Goal: Transaction & Acquisition: Purchase product/service

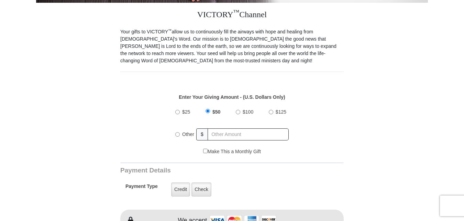
scroll to position [206, 0]
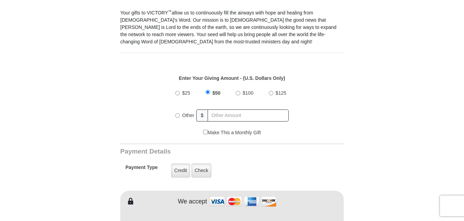
click at [181, 110] on label "Other" at bounding box center [188, 115] width 17 height 15
click at [180, 113] on input "Other" at bounding box center [177, 115] width 4 height 4
radio input "true"
click at [181, 110] on label "Other" at bounding box center [189, 115] width 18 height 15
click at [180, 112] on input "Other" at bounding box center [177, 114] width 4 height 4
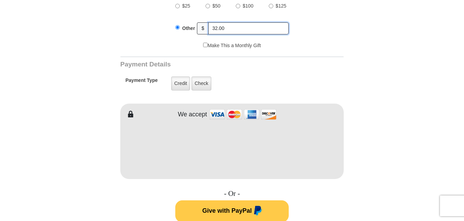
scroll to position [309, 0]
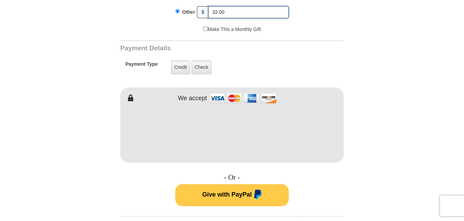
type input "32.00"
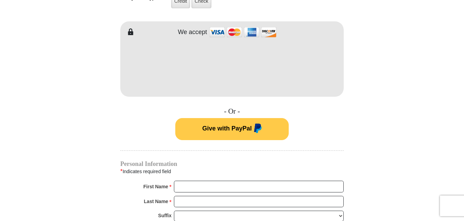
scroll to position [412, 0]
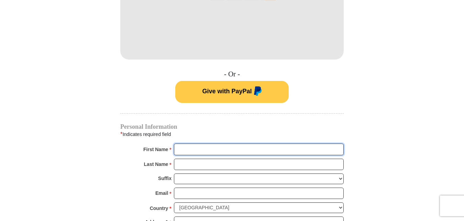
click at [199, 143] on input "First Name *" at bounding box center [259, 149] width 170 height 12
type input "[PERSON_NAME]"
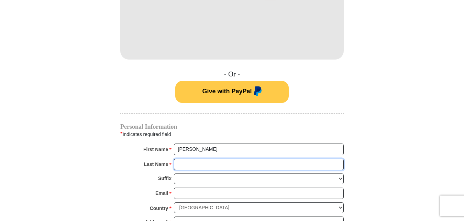
type input "[PERSON_NAME]"
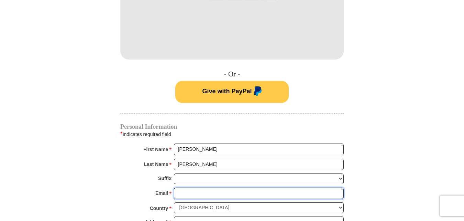
type input "[EMAIL_ADDRESS][DOMAIN_NAME]"
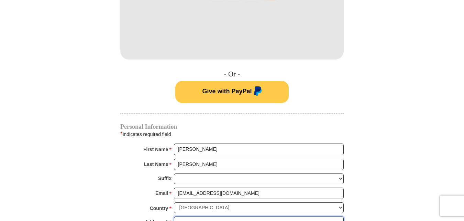
type input "[STREET_ADDRESS][PERSON_NAME]"
type input "Unit 38"
type input "[PERSON_NAME]"
select select "CA"
type input "93905"
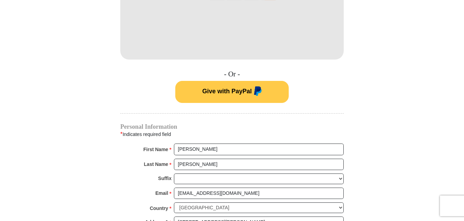
type input "8319985098"
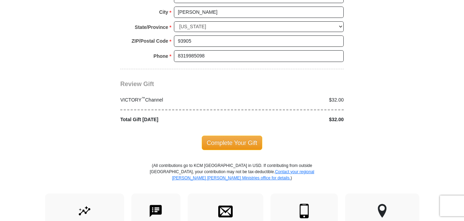
scroll to position [653, 0]
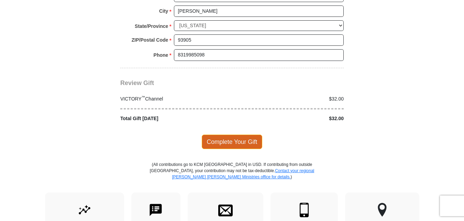
click at [227, 136] on span "Complete Your Gift" at bounding box center [232, 141] width 61 height 14
